Goal: Information Seeking & Learning: Find specific fact

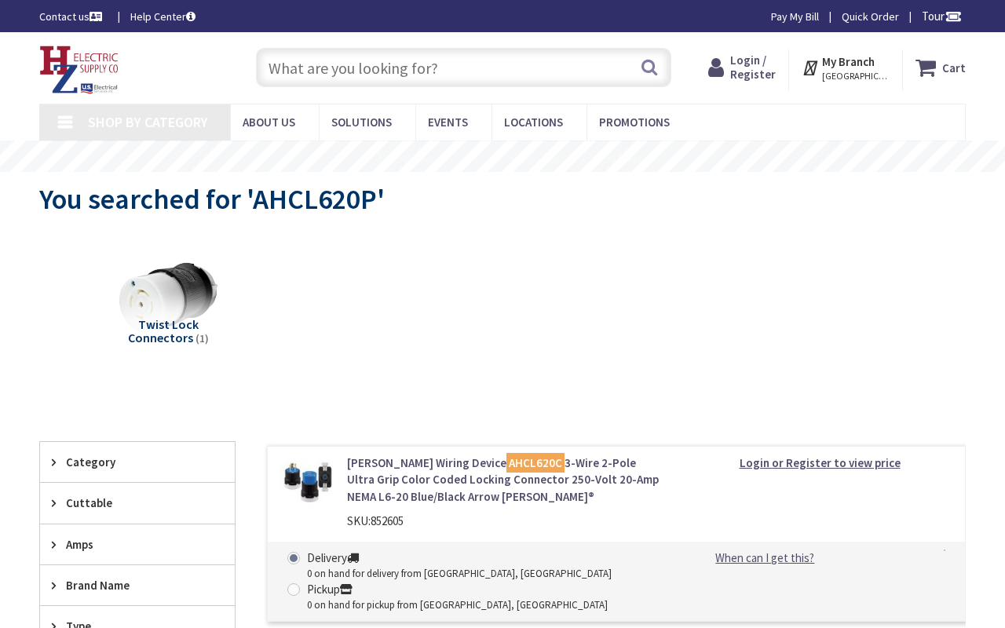
type input "[GEOGRAPHIC_DATA][PERSON_NAME], [GEOGRAPHIC_DATA]"
